Goal: Task Accomplishment & Management: Manage account settings

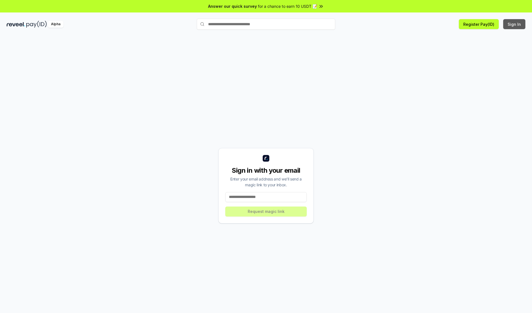
click at [515, 24] on button "Sign In" at bounding box center [514, 24] width 22 height 10
type input "**********"
click at [266, 211] on button "Request magic link" at bounding box center [265, 211] width 81 height 10
